Goal: Task Accomplishment & Management: Manage account settings

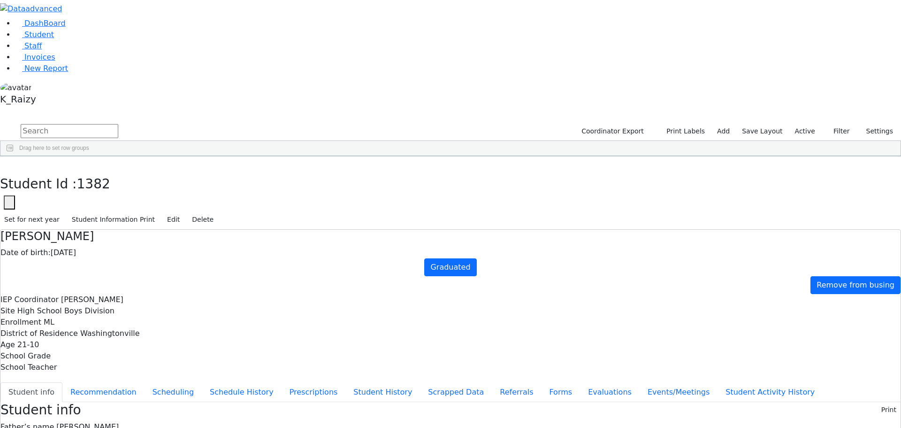
scroll to position [4046, 0]
click at [66, 40] on li "Student" at bounding box center [458, 34] width 886 height 11
click at [54, 39] on link "Student" at bounding box center [34, 34] width 39 height 9
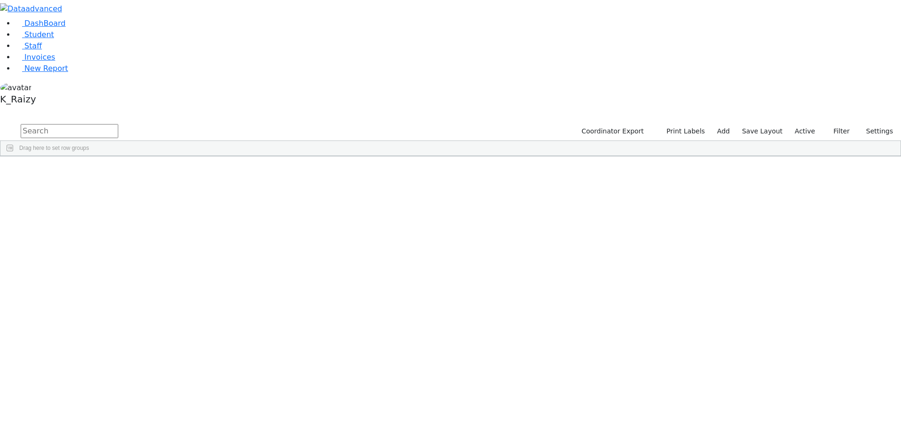
click at [891, 203] on button "Filters" at bounding box center [896, 220] width 10 height 34
drag, startPoint x: 275, startPoint y: 422, endPoint x: 270, endPoint y: 438, distance: 16.5
drag, startPoint x: 270, startPoint y: 438, endPoint x: 191, endPoint y: 338, distance: 127.3
click at [188, 425] on div "6510938 Ferencz Simon 01/09/2020 Renzoni Rebecca PW Itinerant Boys Monroe Woodb…" at bounding box center [338, 431] width 676 height 13
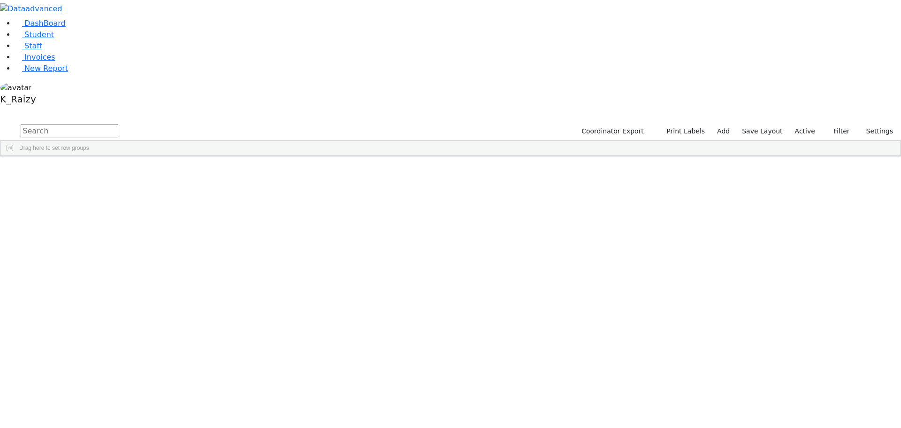
scroll to position [892, 0]
click at [193, 384] on div "03/25/2020" at bounding box center [169, 390] width 48 height 13
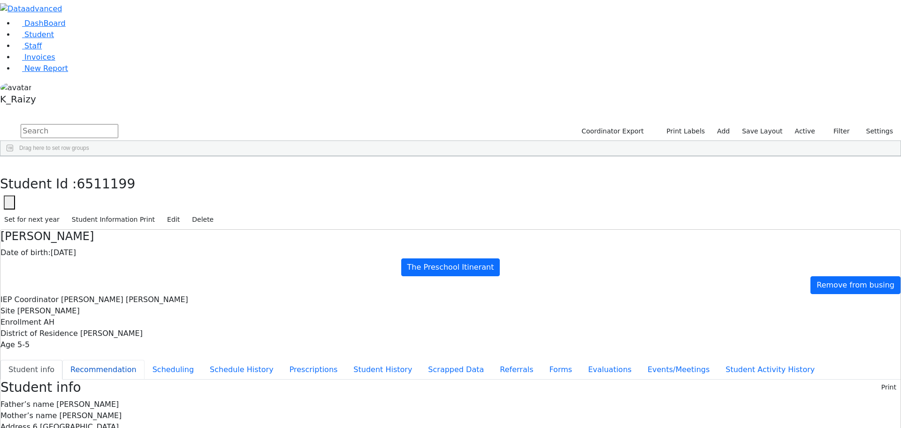
click at [145, 360] on button "Recommendation" at bounding box center [103, 370] width 82 height 20
checkbox input "true"
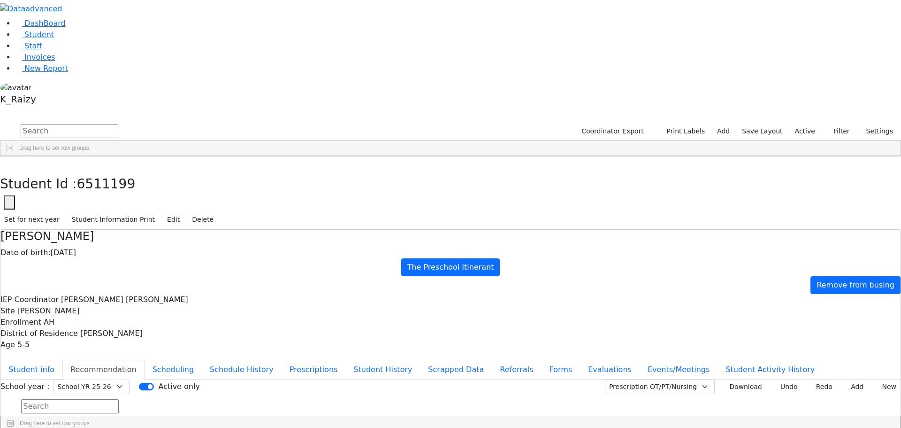
drag, startPoint x: 611, startPoint y: 87, endPoint x: 202, endPoint y: 44, distance: 411.1
click at [202, 230] on div "Gedalya Fisher Date of birth: 03/25/2020 The Preschool Itinerant Remove from bu…" at bounding box center [450, 290] width 900 height 121
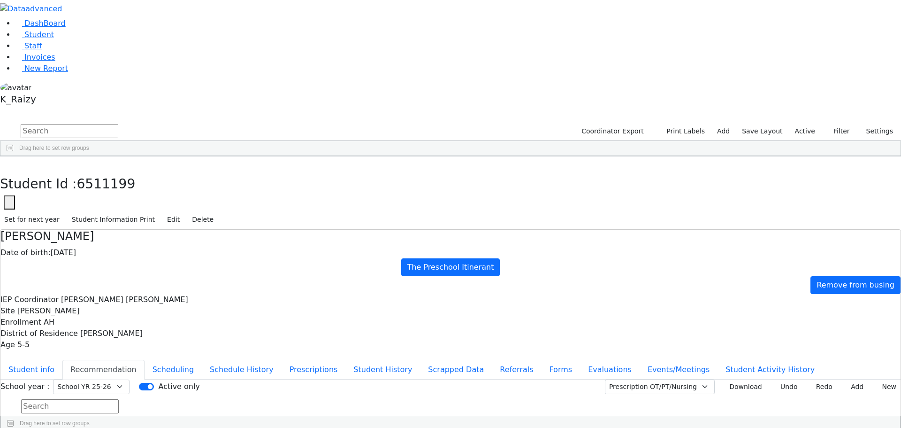
click at [202, 230] on div "Gedalya Fisher Date of birth: 03/25/2020 The Preschool Itinerant Remove from bu…" at bounding box center [450, 290] width 900 height 121
click at [225, 230] on h4 "[PERSON_NAME]" at bounding box center [450, 237] width 900 height 14
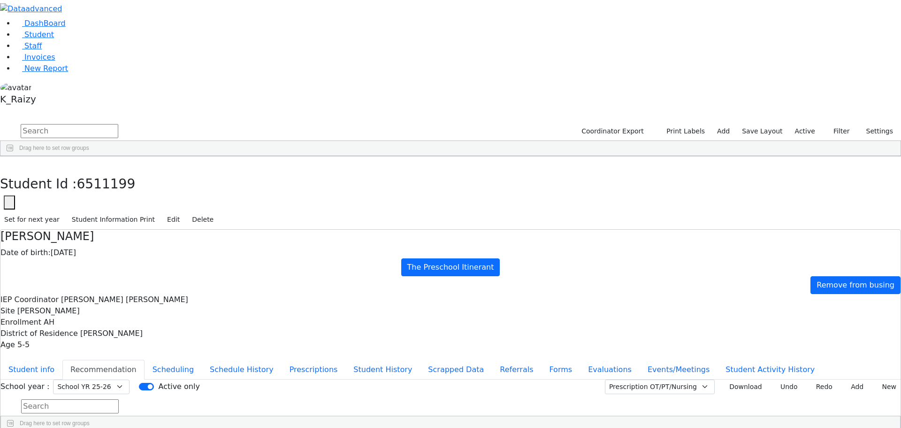
click at [223, 230] on h4 "[PERSON_NAME]" at bounding box center [450, 237] width 900 height 14
drag, startPoint x: 683, startPoint y: 90, endPoint x: 679, endPoint y: 81, distance: 9.7
click at [681, 339] on div "Age 5-5" at bounding box center [450, 344] width 900 height 11
drag, startPoint x: 300, startPoint y: 0, endPoint x: 143, endPoint y: 7, distance: 156.9
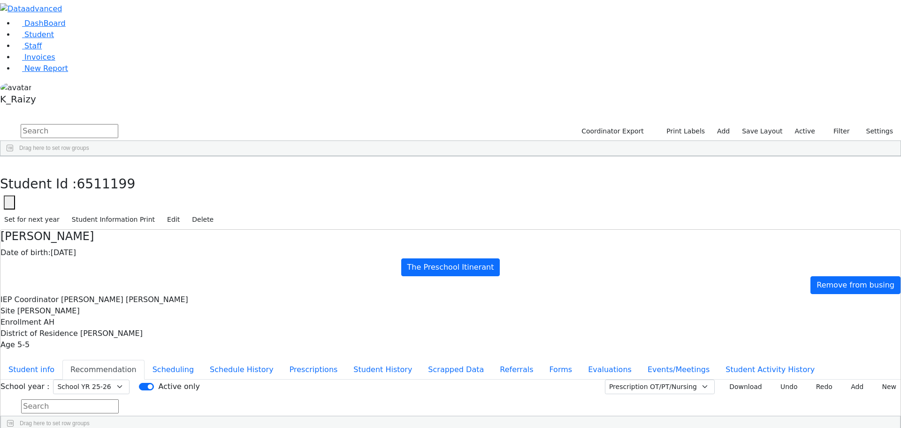
click at [143, 7] on div "DashBoard Student Staff Invoices New Report A" at bounding box center [450, 216] width 901 height 432
click at [14, 156] on button "button" at bounding box center [7, 166] width 14 height 20
click at [54, 39] on link "Student" at bounding box center [34, 34] width 39 height 9
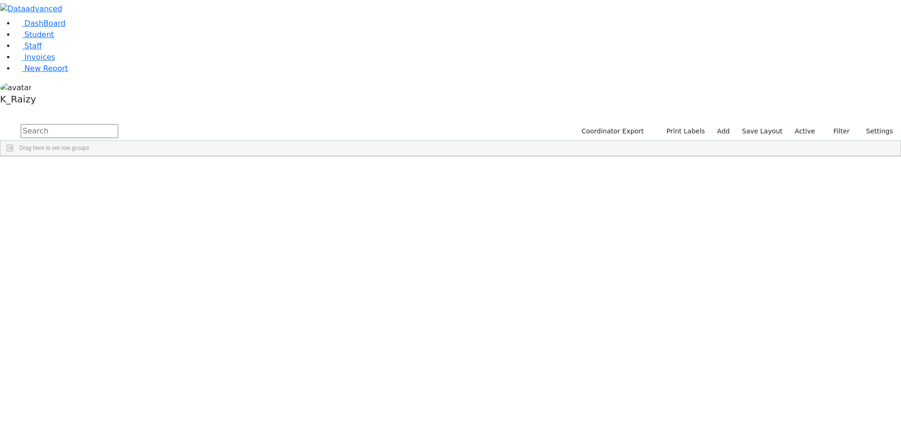
click at [150, 123] on div "Coordinator Export Print Labels Add Save Layout Active Filter All Active Inacti…" at bounding box center [450, 140] width 901 height 34
type input "e"
type input "weil"
click at [810, 124] on label "Active" at bounding box center [805, 131] width 29 height 15
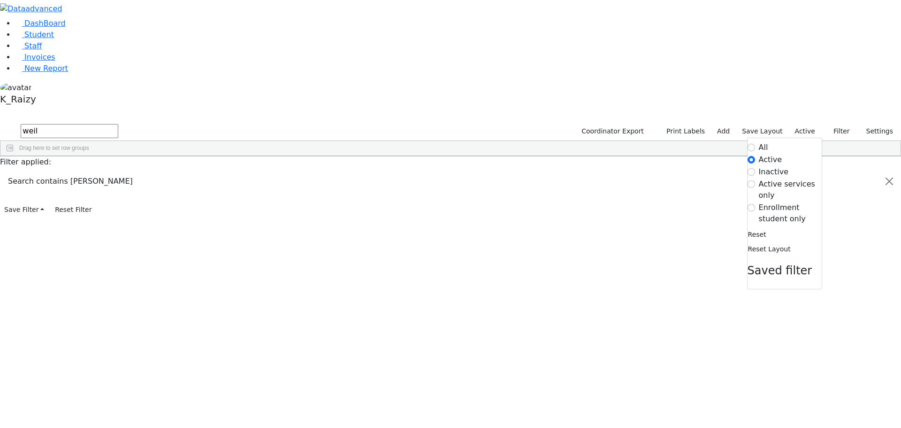
click at [759, 142] on label "All" at bounding box center [763, 147] width 9 height 11
click at [752, 144] on input "All" at bounding box center [752, 148] width 8 height 8
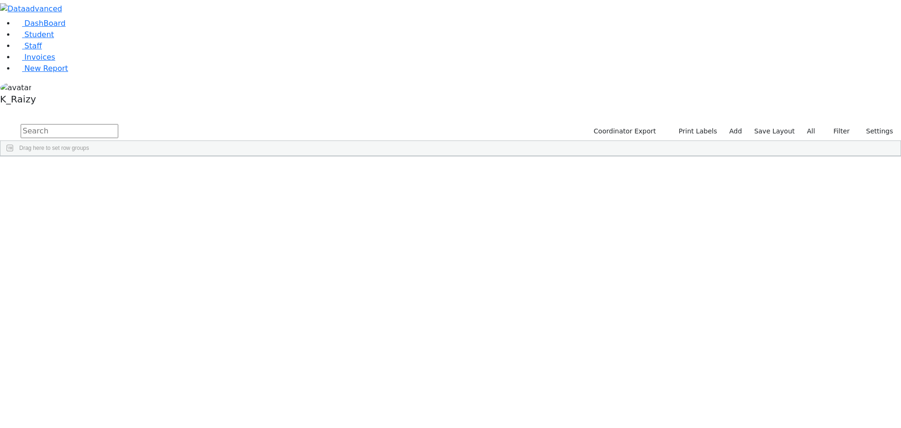
drag, startPoint x: 155, startPoint y: 37, endPoint x: 161, endPoint y: 37, distance: 5.6
click at [118, 124] on input "text" at bounding box center [70, 131] width 98 height 14
type input "weill"
click at [164, 250] on div "Shraga" at bounding box center [135, 256] width 55 height 13
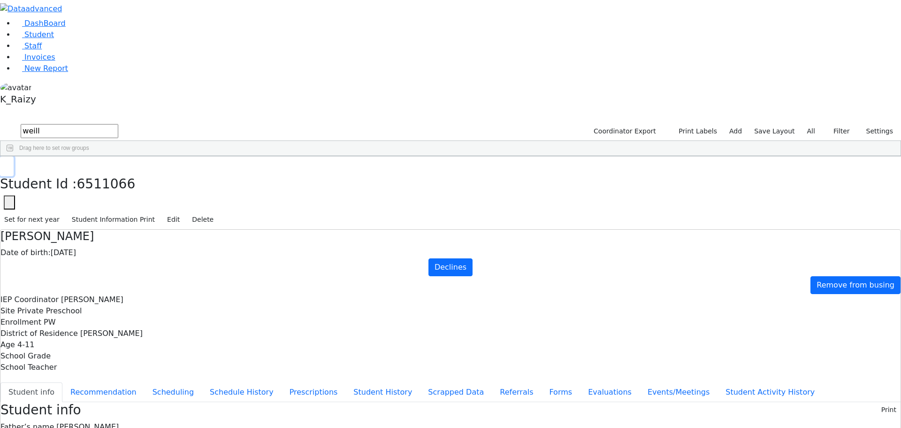
click at [14, 156] on button "button" at bounding box center [7, 166] width 14 height 20
click at [54, 39] on link "Student" at bounding box center [34, 34] width 39 height 9
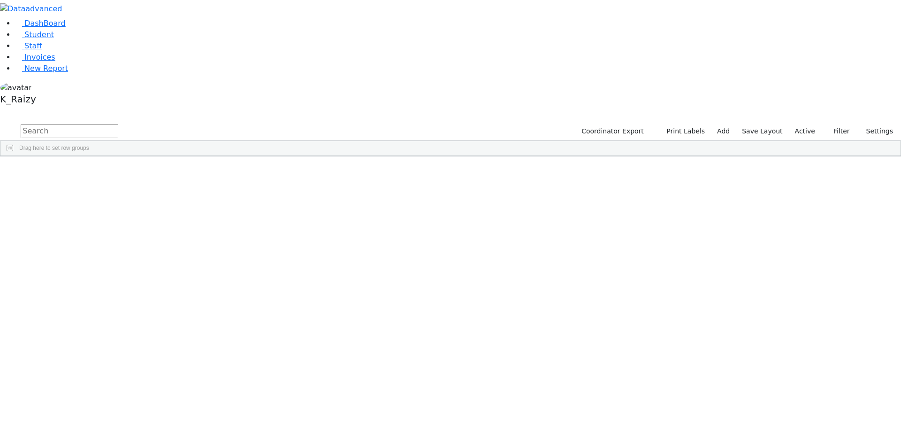
scroll to position [1314, 0]
drag, startPoint x: 244, startPoint y: 297, endPoint x: 244, endPoint y: 246, distance: 51.2
click at [812, 123] on div "Coordinator Export Print Labels Add Save Layout Active Filter All Active Inacti…" at bounding box center [737, 132] width 330 height 18
click at [801, 124] on label "Active" at bounding box center [805, 131] width 29 height 15
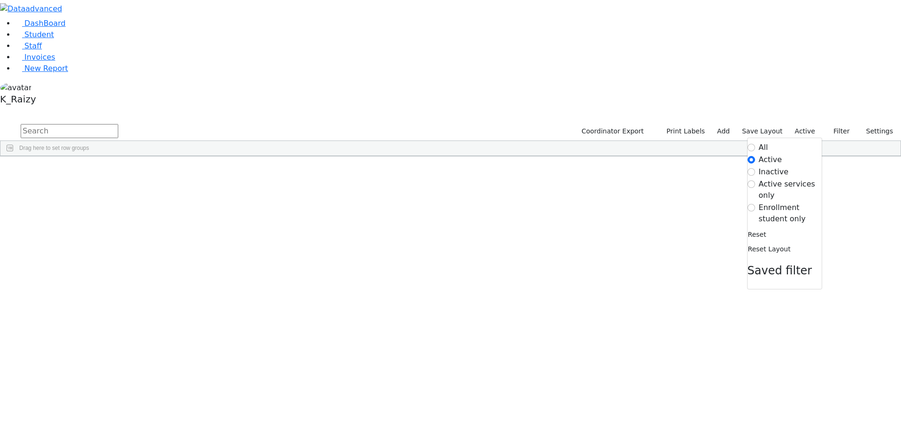
click at [759, 142] on label "All" at bounding box center [763, 147] width 9 height 11
click at [755, 144] on input "All" at bounding box center [752, 148] width 8 height 8
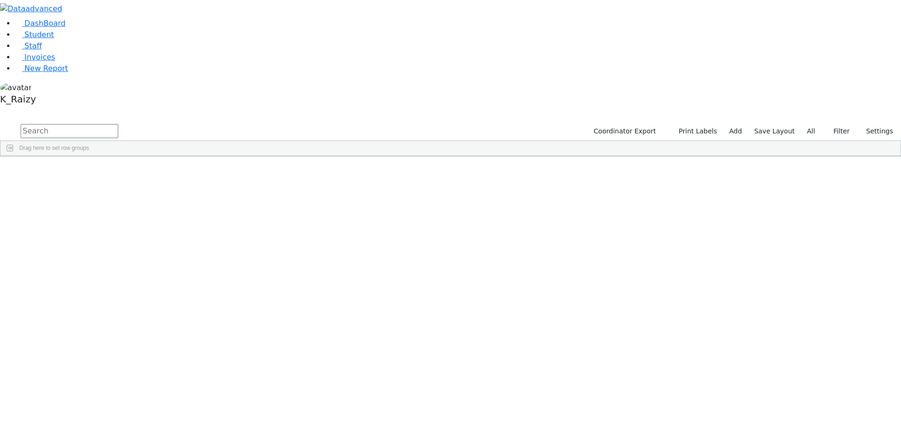
drag, startPoint x: 758, startPoint y: 53, endPoint x: 338, endPoint y: 44, distance: 420.2
click at [118, 124] on input "text" at bounding box center [70, 131] width 98 height 14
type input "friedr"
click at [164, 368] on div "Meshilem" at bounding box center [135, 374] width 55 height 13
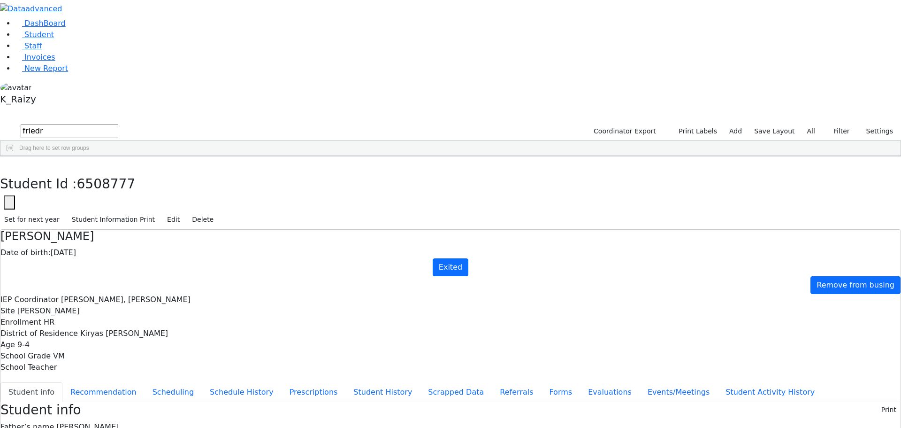
drag, startPoint x: 776, startPoint y: 240, endPoint x: 721, endPoint y: 208, distance: 62.9
drag, startPoint x: 184, startPoint y: 14, endPoint x: 198, endPoint y: 21, distance: 14.9
click at [14, 156] on button "button" at bounding box center [7, 166] width 14 height 20
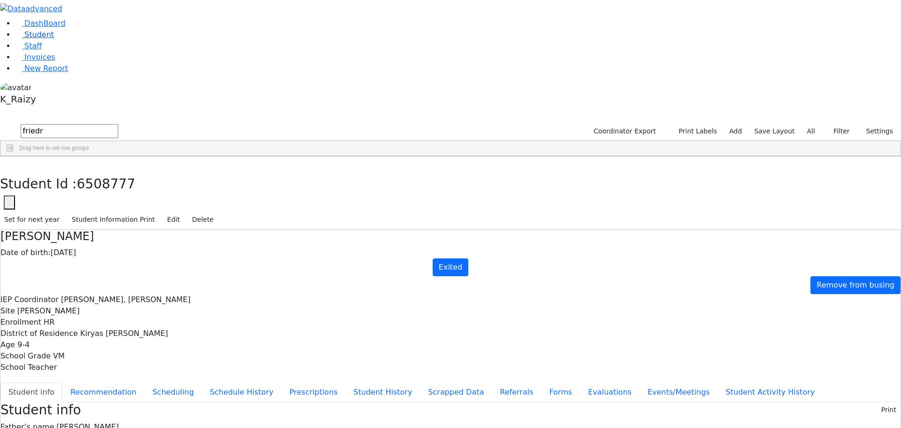
click at [54, 39] on link "Student" at bounding box center [34, 34] width 39 height 9
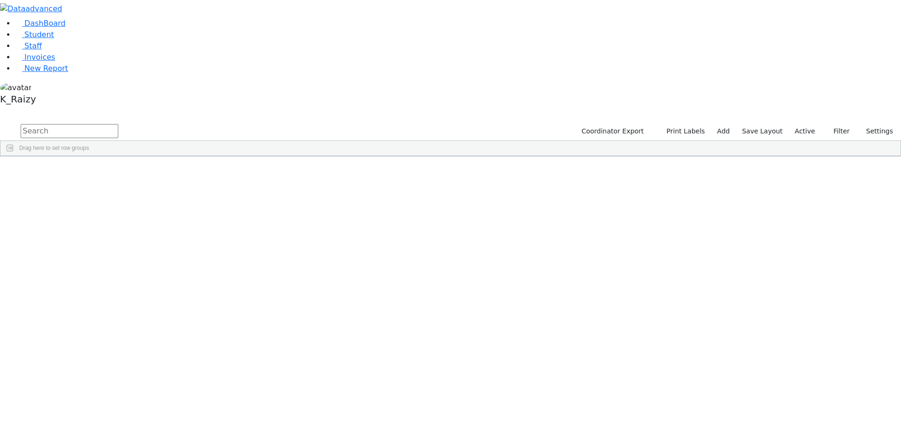
click at [118, 124] on input "text" at bounding box center [70, 131] width 98 height 14
type input "fis"
click at [164, 237] on div "Gedalya" at bounding box center [135, 243] width 55 height 13
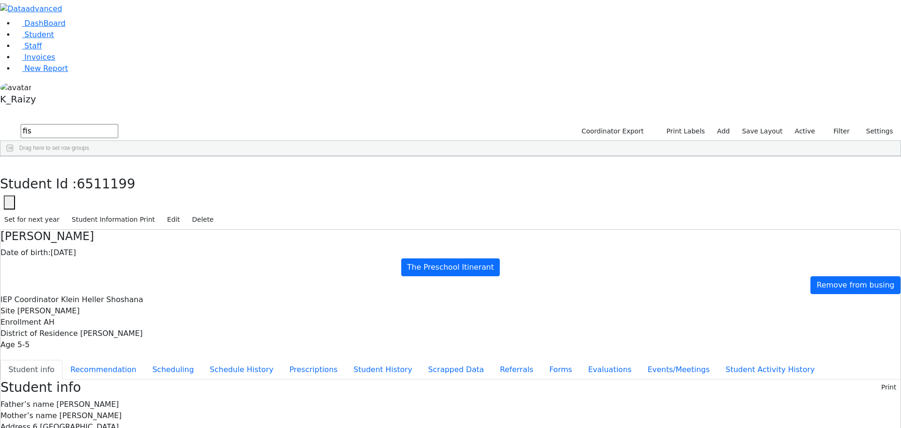
scroll to position [32, 0]
drag, startPoint x: 579, startPoint y: 200, endPoint x: 568, endPoint y: 133, distance: 67.7
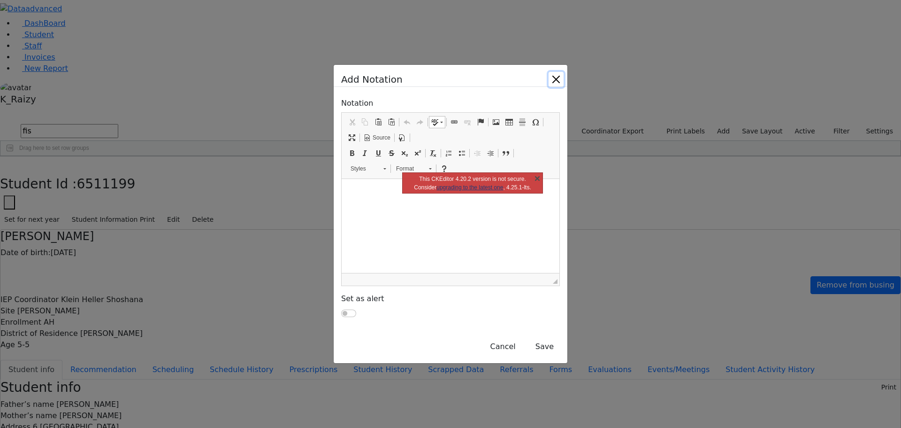
click at [540, 177] on link "X" at bounding box center [537, 177] width 9 height 9
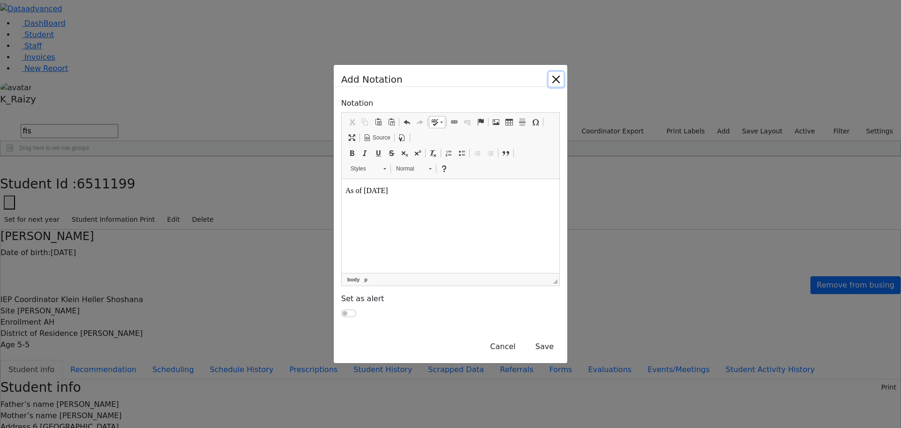
click at [564, 87] on button "Close" at bounding box center [556, 79] width 15 height 15
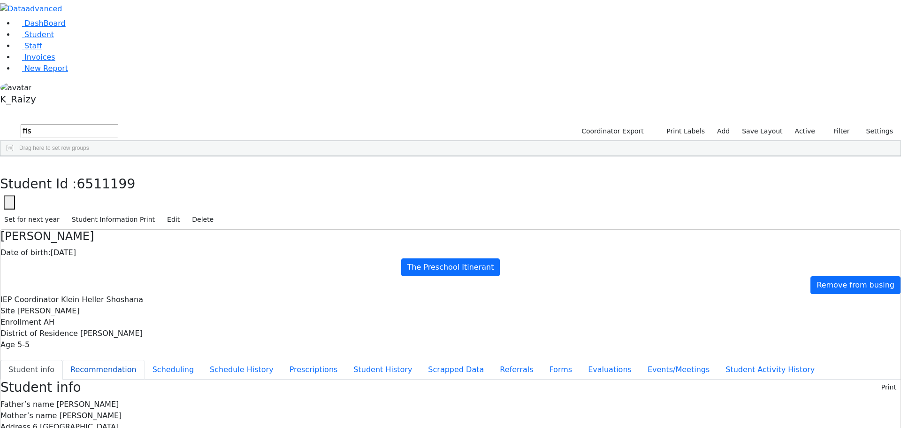
click at [145, 360] on button "Recommendation" at bounding box center [103, 370] width 82 height 20
checkbox input "true"
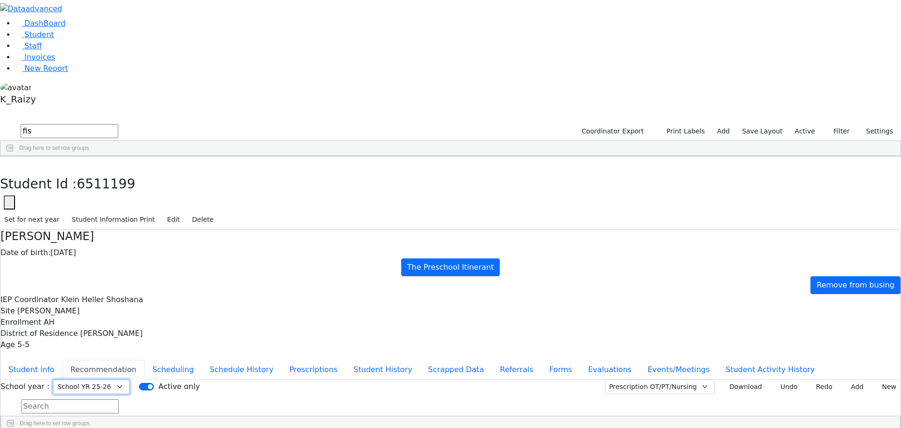
click at [130, 379] on select "Select School YR Summer YR 25 School YR 25-26 Summer YR 25 School YR 24-25 Summ…" at bounding box center [91, 386] width 77 height 15
select select "211"
click at [130, 379] on select "Select School YR Summer YR 25 School YR 25-26 Summer YR 25 School YR 24-25 Summ…" at bounding box center [91, 386] width 77 height 15
click at [62, 360] on button "Student info" at bounding box center [31, 370] width 62 height 20
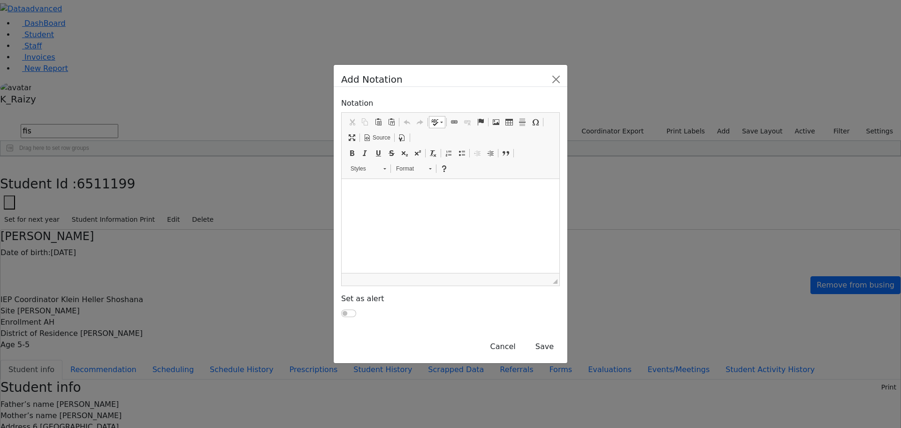
click at [448, 196] on html at bounding box center [451, 190] width 218 height 23
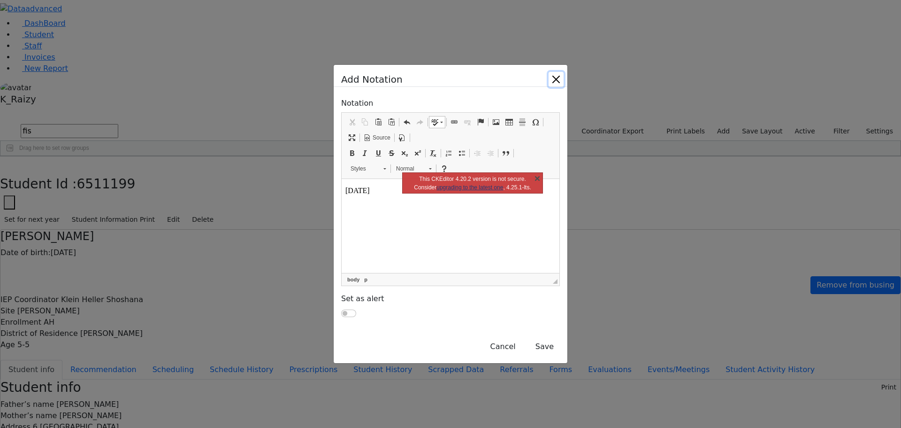
click at [541, 180] on link "X" at bounding box center [537, 177] width 9 height 9
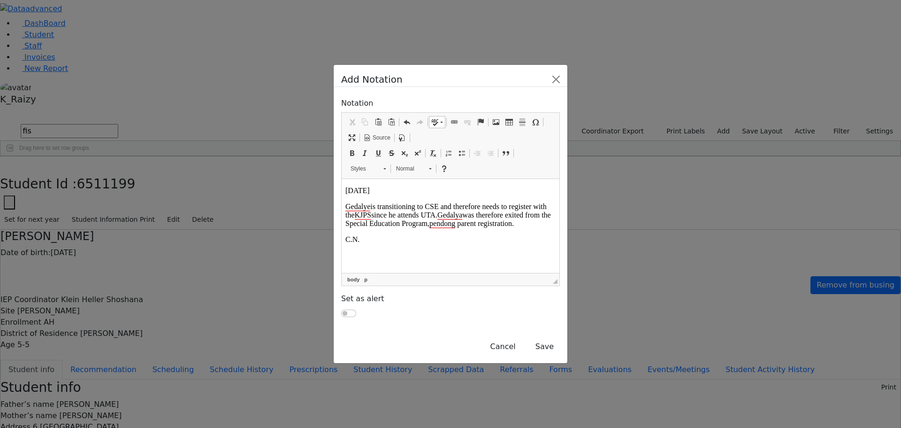
click at [367, 207] on span "Gedalye" at bounding box center [357, 206] width 25 height 9
click at [369, 205] on span "Gedalye" at bounding box center [357, 206] width 25 height 9
click at [434, 233] on body "8/12/2025 Gedalya is transitioning to CSE and therefore needs to register with …" at bounding box center [450, 214] width 210 height 57
click span "pendong"
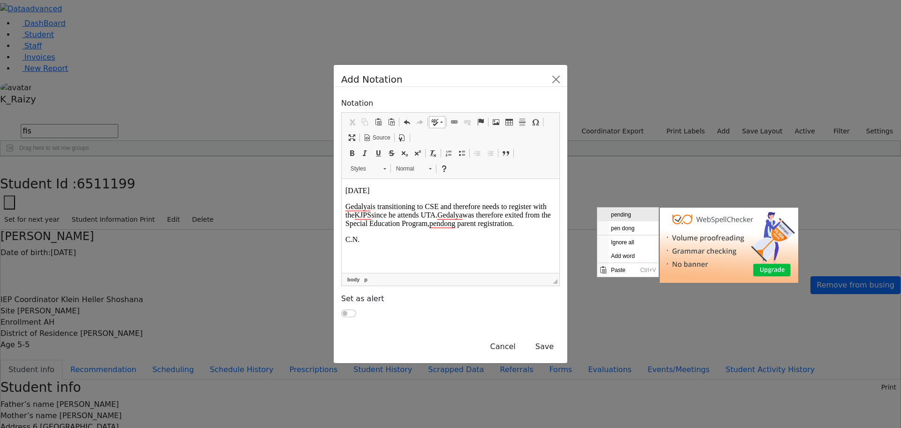
click at [622, 215] on span "pending" at bounding box center [634, 214] width 50 height 14
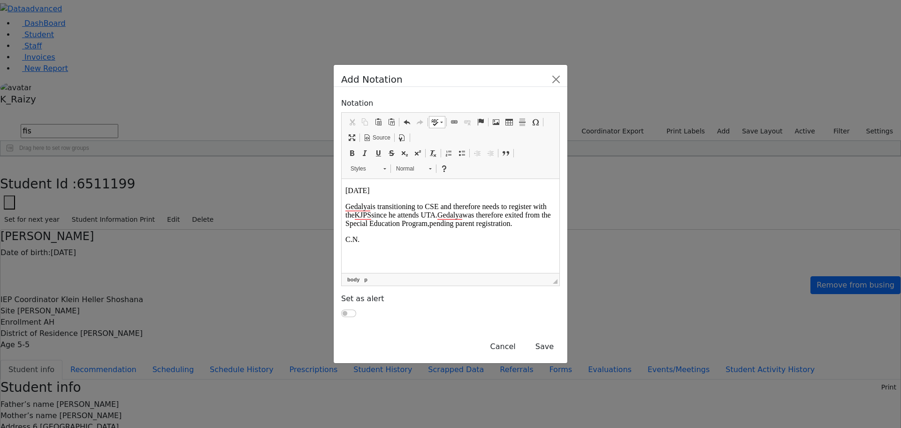
click at [556, 235] on p "C.N." at bounding box center [450, 239] width 210 height 8
click at [560, 338] on button "Save" at bounding box center [544, 347] width 31 height 18
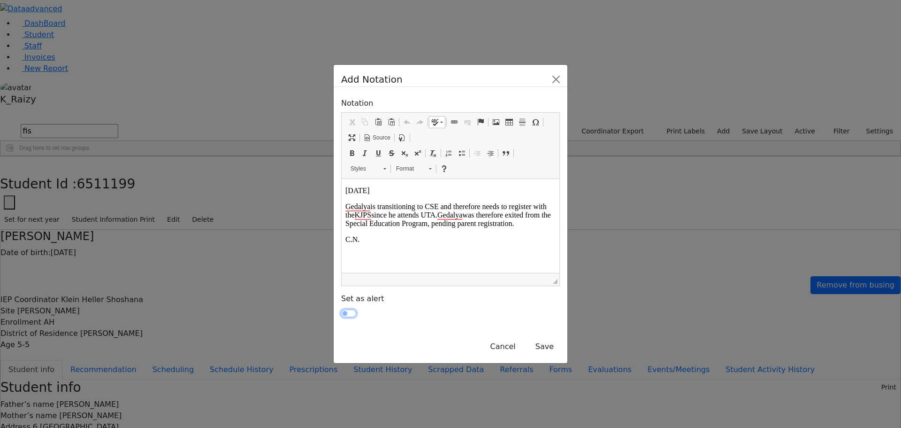
click at [341, 309] on input "checkbox" at bounding box center [348, 313] width 15 height 8
checkbox input "true"
click at [560, 338] on button "Save" at bounding box center [544, 347] width 31 height 18
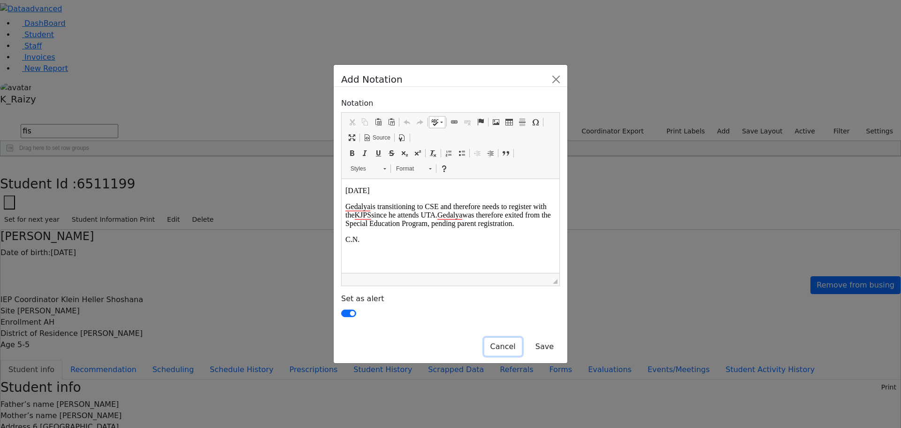
click at [522, 338] on button "Cancel" at bounding box center [503, 347] width 38 height 18
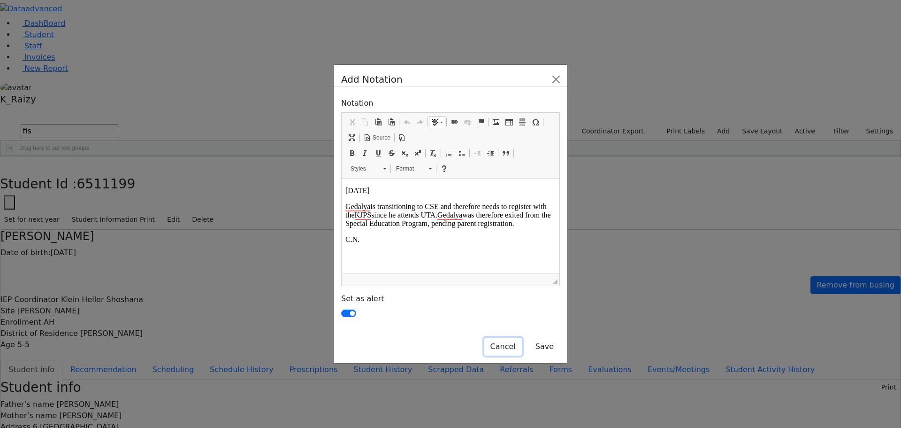
click at [522, 338] on button "Cancel" at bounding box center [503, 347] width 38 height 18
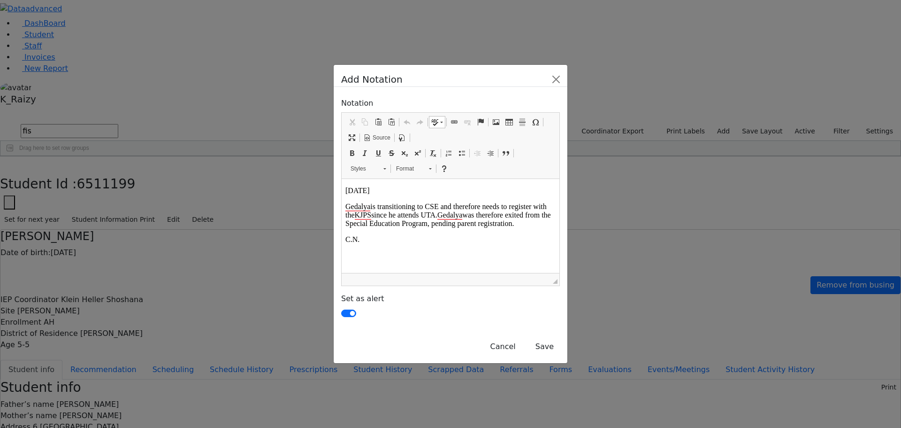
click at [556, 216] on p "Gedalya is transitioning to CSE and therefore needs to register with the KJPS s…" at bounding box center [450, 214] width 210 height 25
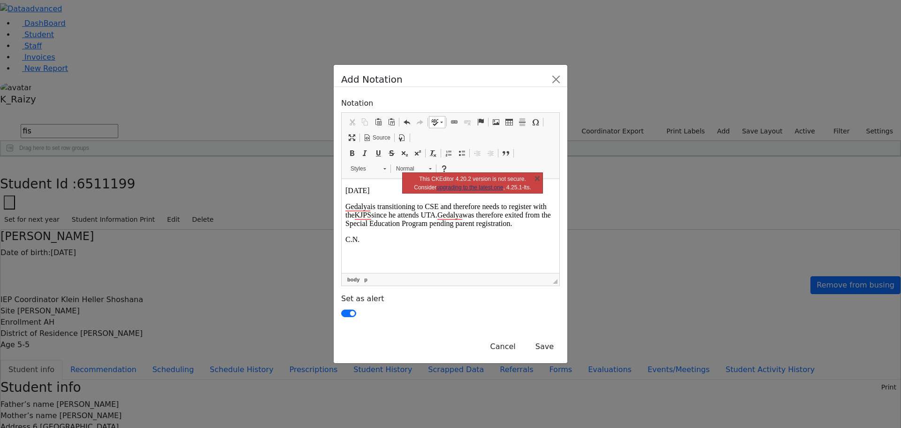
drag, startPoint x: 365, startPoint y: 223, endPoint x: 339, endPoint y: 223, distance: 25.8
click at [342, 223] on html "8/12/2025 Gedalya is transitioning to CSE and therefore needs to register with …" at bounding box center [451, 215] width 218 height 72
click at [560, 338] on button "Save" at bounding box center [544, 347] width 31 height 18
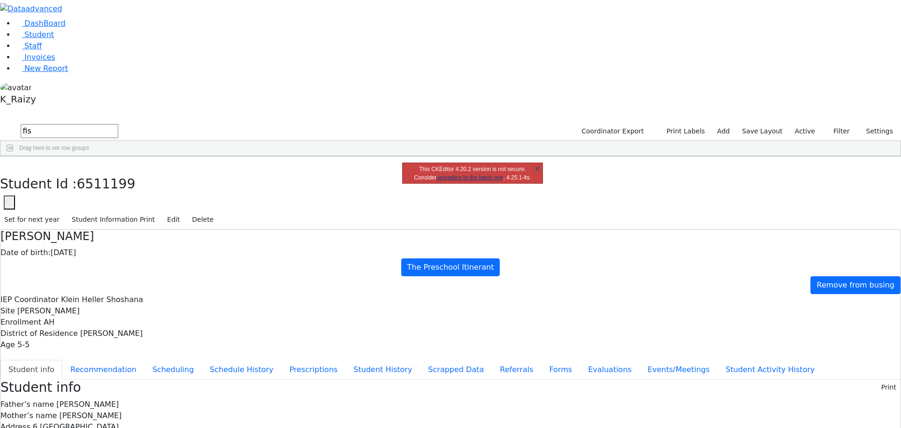
click at [184, 212] on button "Edit" at bounding box center [173, 219] width 21 height 15
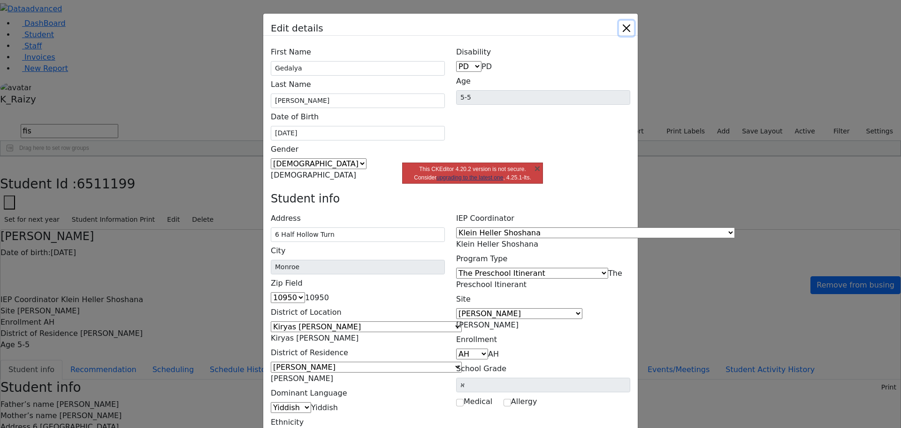
drag, startPoint x: 537, startPoint y: 167, endPoint x: 546, endPoint y: 158, distance: 11.9
click at [537, 167] on link "X" at bounding box center [537, 167] width 9 height 9
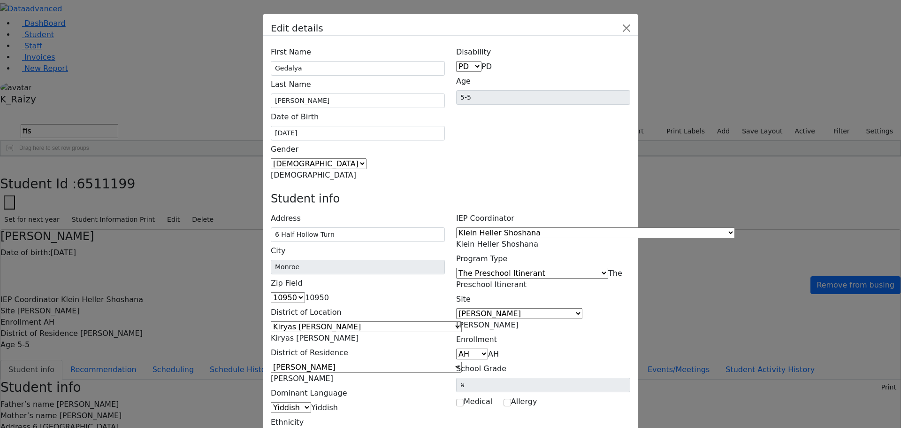
click at [580, 269] on span "The Preschool Itinerant" at bounding box center [539, 279] width 166 height 20
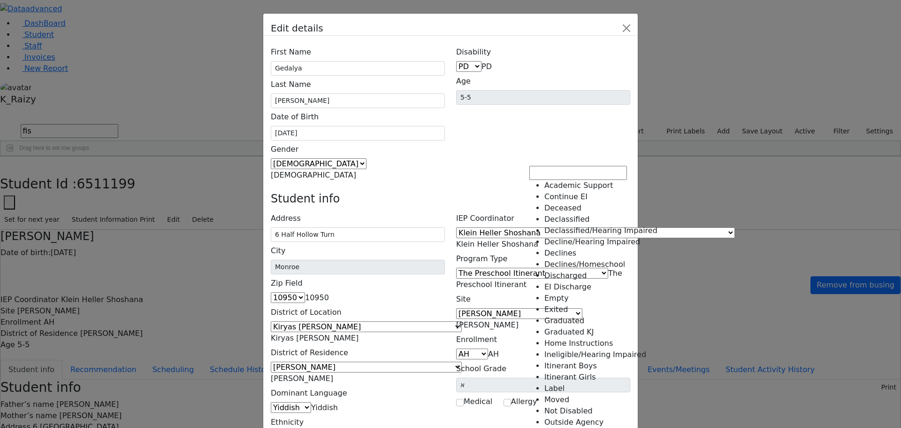
select select "8"
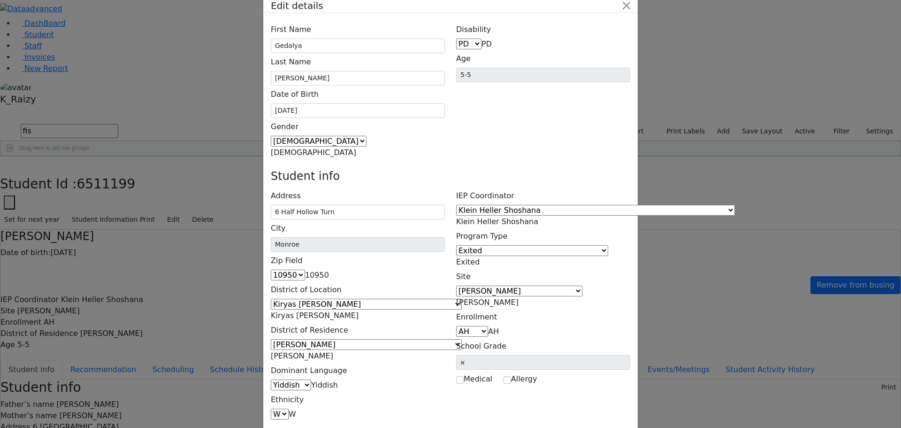
scroll to position [34, 0]
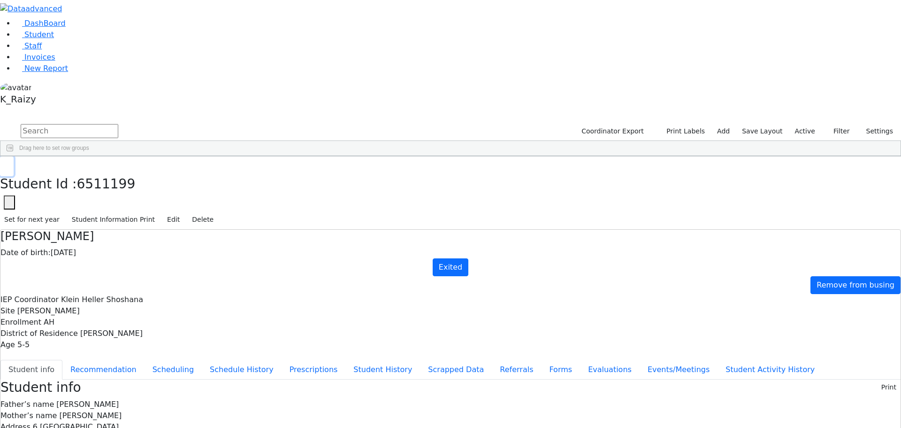
click at [14, 156] on button "button" at bounding box center [7, 166] width 14 height 20
drag, startPoint x: 805, startPoint y: 45, endPoint x: 788, endPoint y: 51, distance: 18.3
click at [805, 123] on div "Coordinator Export Print Labels Add Save Layout Active Filter All Active Inacti…" at bounding box center [737, 132] width 330 height 18
click at [802, 124] on label "Active" at bounding box center [805, 131] width 29 height 15
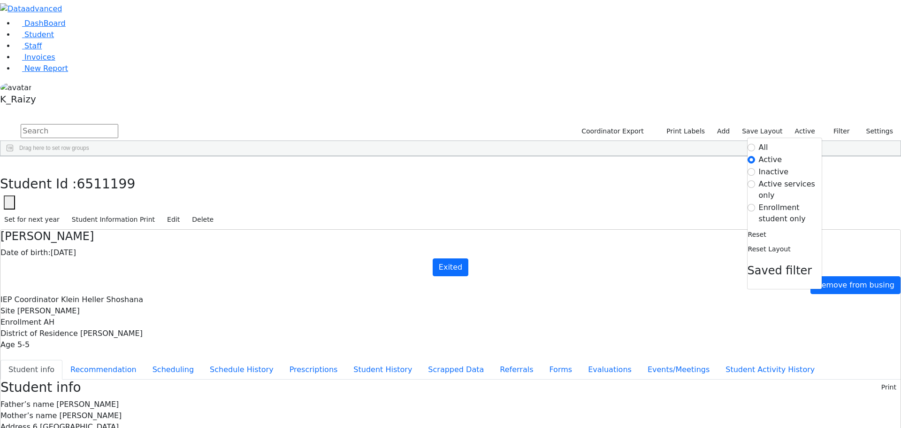
click at [760, 142] on label "All" at bounding box center [763, 147] width 9 height 11
click at [755, 144] on input "All" at bounding box center [752, 148] width 8 height 8
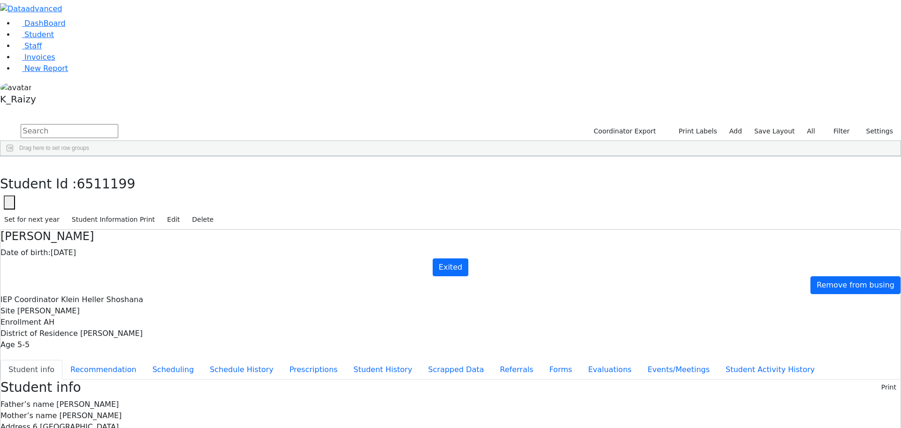
click at [118, 124] on input "text" at bounding box center [70, 131] width 98 height 14
type input "f"
type input "i"
type input "fisher"
click at [164, 237] on div "Gedalya" at bounding box center [135, 243] width 55 height 13
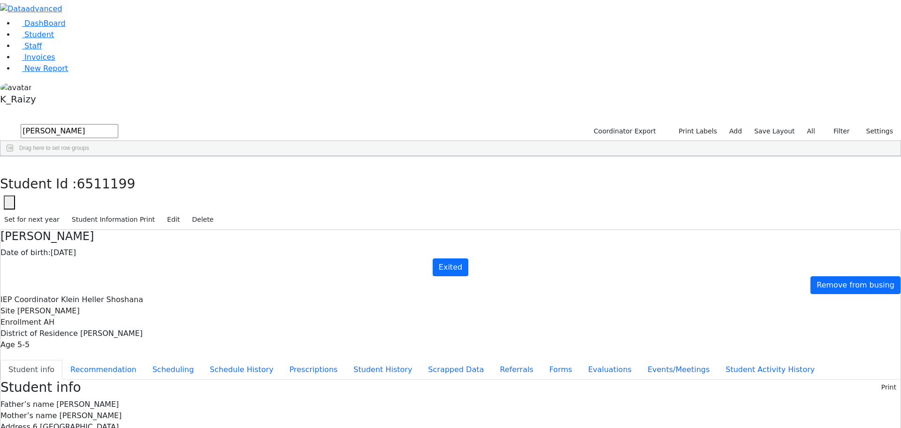
click at [164, 237] on div "Gedalya" at bounding box center [135, 243] width 55 height 13
drag, startPoint x: 796, startPoint y: 171, endPoint x: 676, endPoint y: 145, distance: 122.7
drag, startPoint x: 788, startPoint y: 164, endPoint x: 655, endPoint y: 144, distance: 134.4
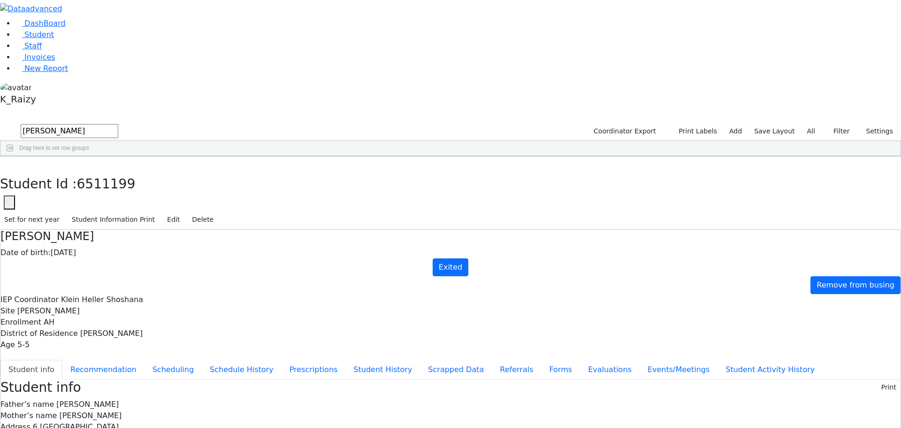
click at [54, 39] on link "Student" at bounding box center [34, 34] width 39 height 9
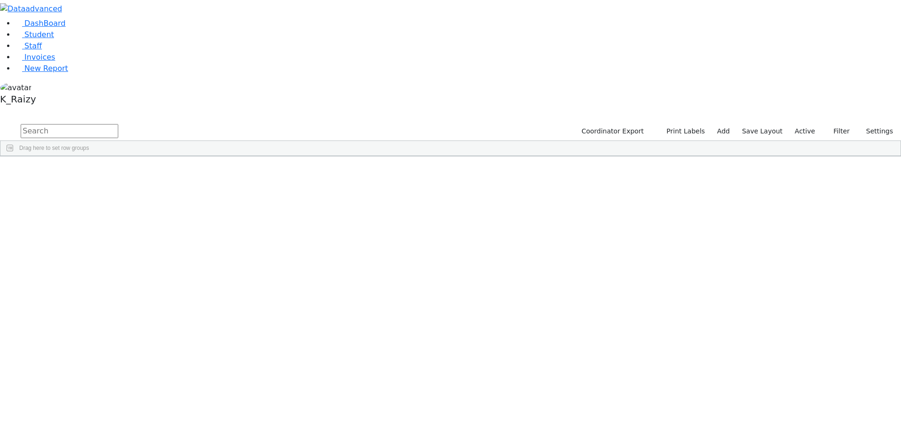
click at [812, 124] on label "Active" at bounding box center [805, 131] width 29 height 15
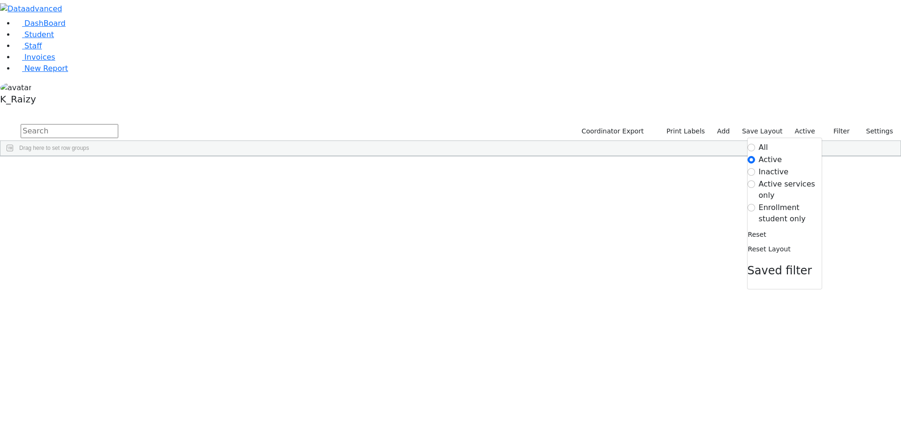
scroll to position [47, 0]
click at [118, 124] on input "text" at bounding box center [70, 131] width 98 height 14
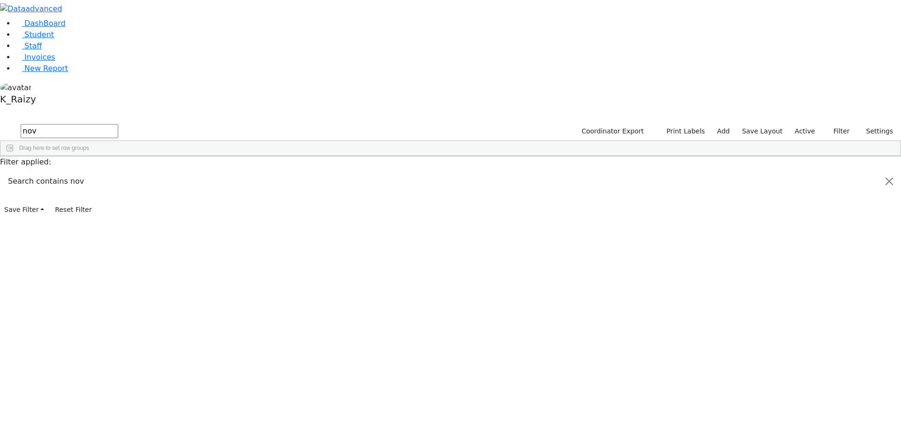
scroll to position [0, 0]
type input "nove"
click at [164, 171] on div "[PERSON_NAME]" at bounding box center [135, 177] width 55 height 13
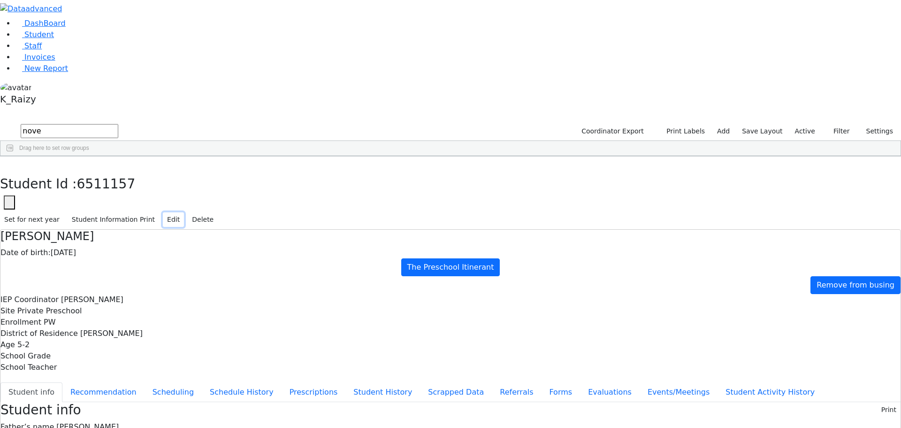
click at [184, 212] on button "Edit" at bounding box center [173, 219] width 21 height 15
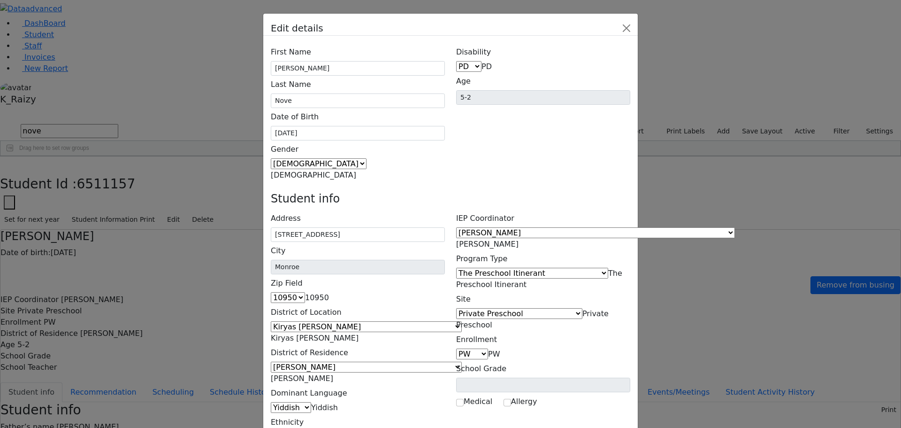
click at [564, 269] on span "The Preschool Itinerant" at bounding box center [539, 279] width 166 height 20
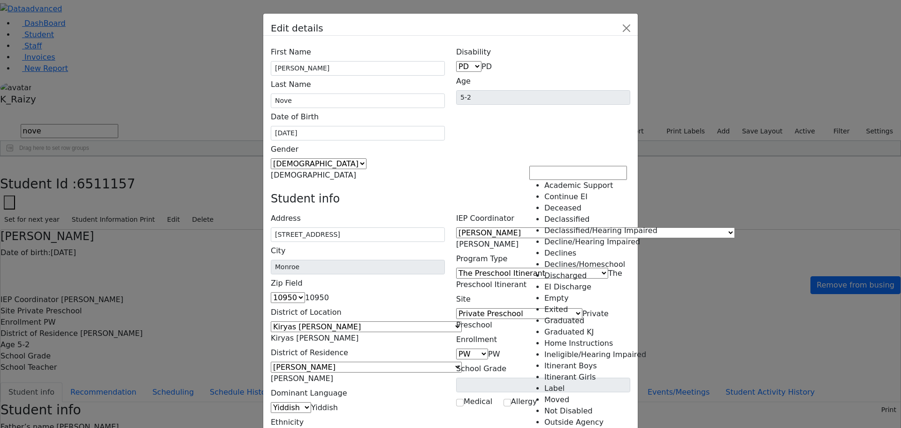
scroll to position [141, 0]
select select "18"
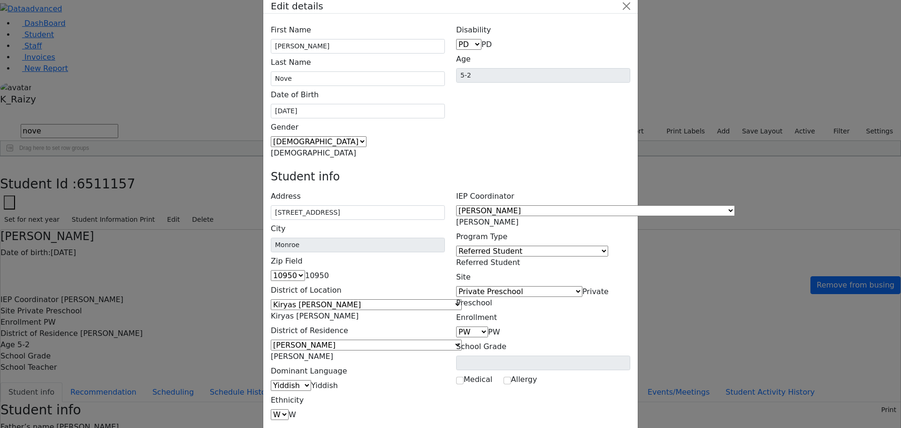
scroll to position [34, 0]
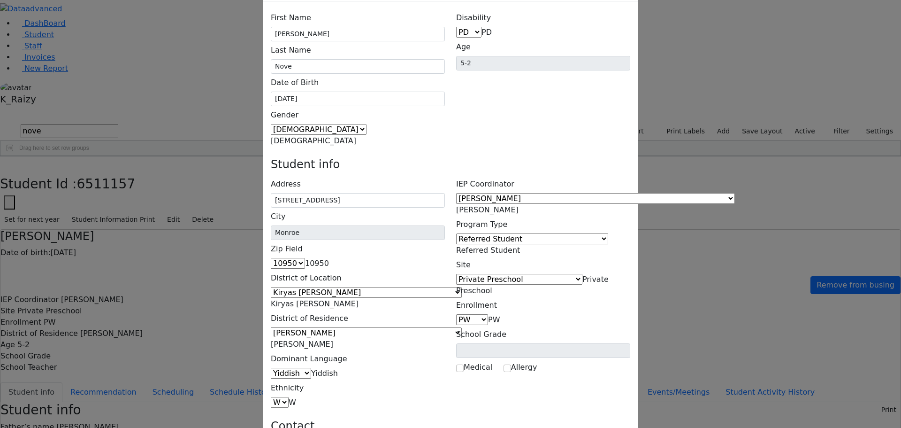
select select "9"
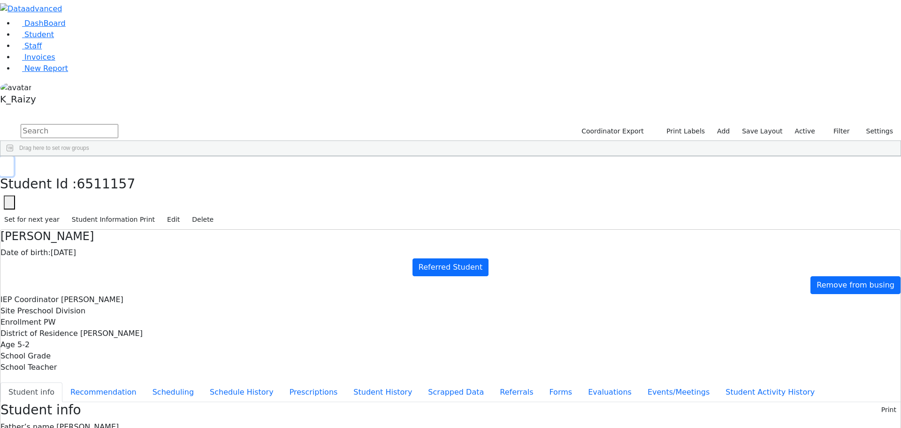
drag, startPoint x: 181, startPoint y: 12, endPoint x: 405, endPoint y: 95, distance: 238.6
click at [9, 163] on icon "button" at bounding box center [6, 166] width 5 height 6
click at [805, 124] on label "Active" at bounding box center [805, 131] width 29 height 15
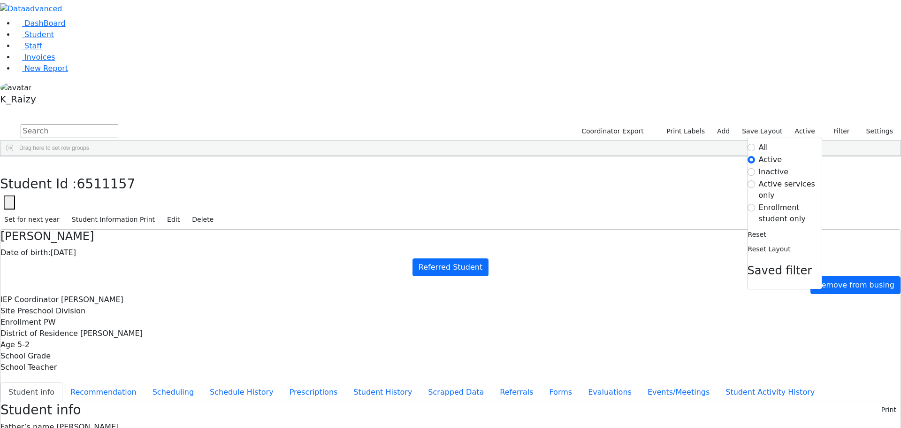
click at [767, 202] on label "Enrollment student only" at bounding box center [790, 213] width 63 height 23
click at [755, 204] on input "Enrollment student only" at bounding box center [752, 208] width 8 height 8
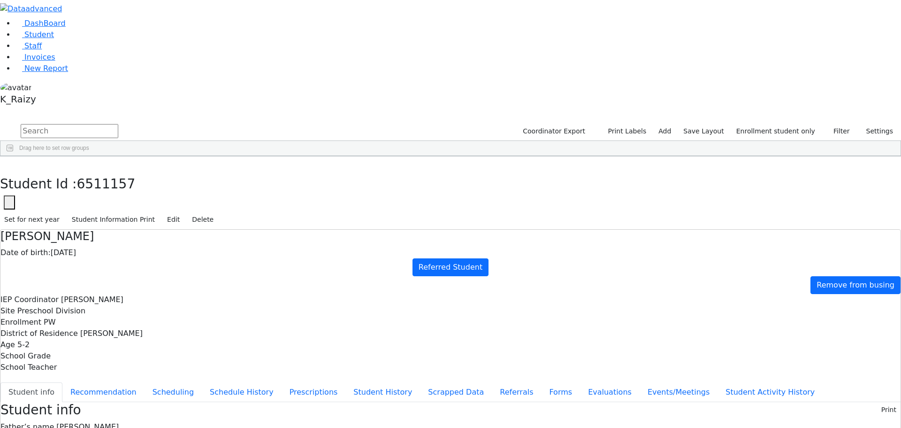
scroll to position [47, 0]
click at [184, 212] on button "Edit" at bounding box center [173, 219] width 21 height 15
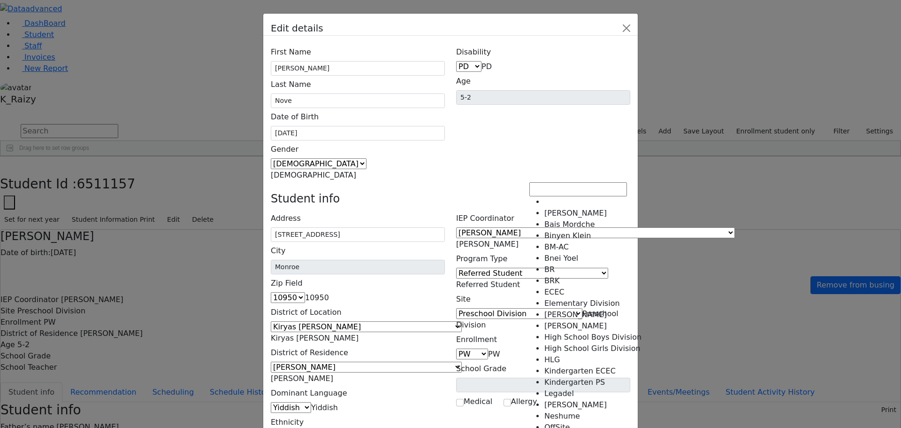
click at [561, 309] on span "Preschool Division" at bounding box center [537, 319] width 162 height 20
select select "40"
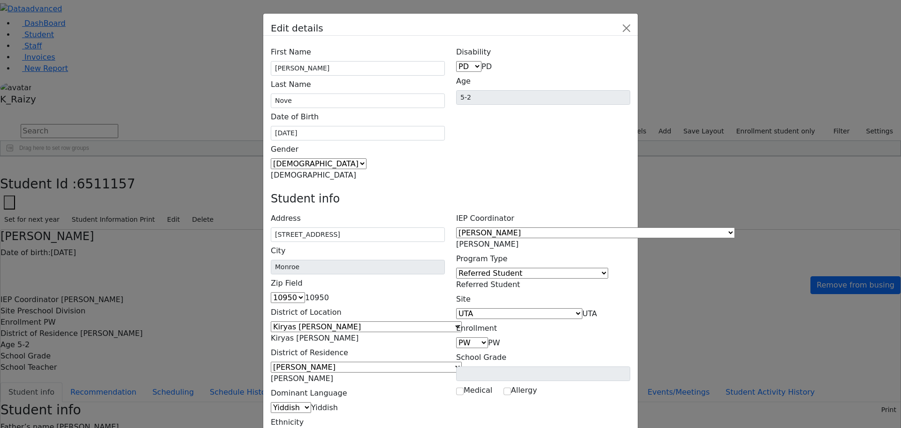
click at [500, 338] on span "PW" at bounding box center [494, 342] width 12 height 9
select select "4"
click at [492, 62] on span "PD" at bounding box center [487, 66] width 10 height 9
select select "16"
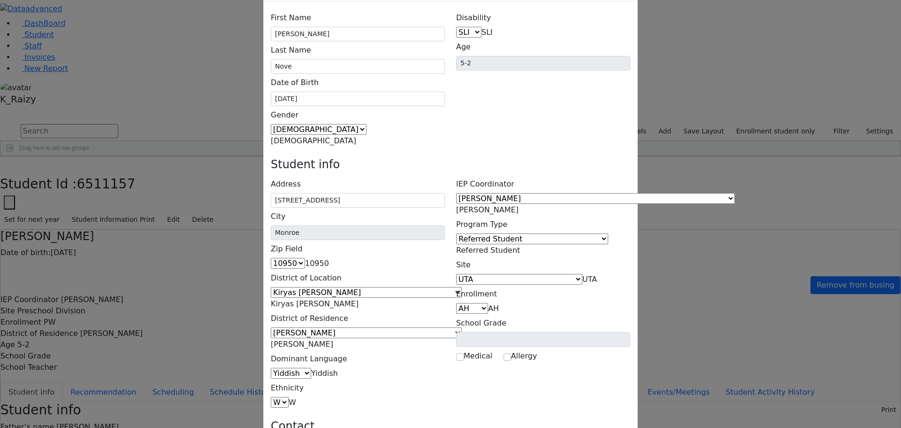
scroll to position [61, 0]
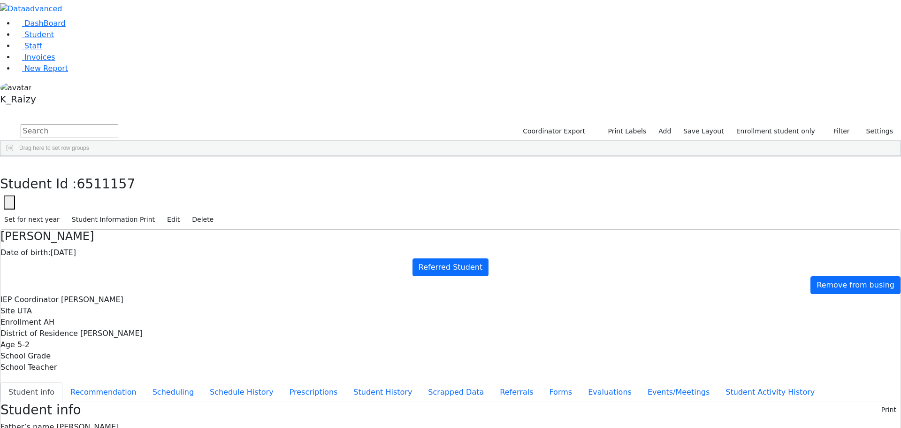
scroll to position [0, 0]
click at [14, 156] on button "button" at bounding box center [7, 166] width 14 height 20
